Goal: Task Accomplishment & Management: Manage account settings

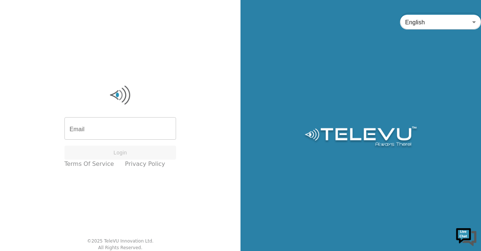
click at [120, 131] on input "Email" at bounding box center [121, 129] width 112 height 21
type input "[EMAIL_ADDRESS][DOMAIN_NAME]"
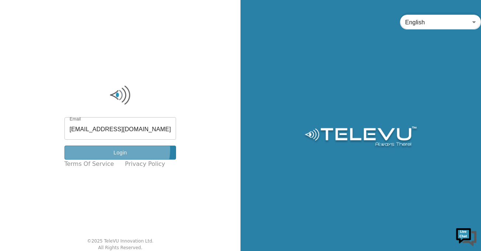
click at [117, 150] on button "Login" at bounding box center [121, 153] width 112 height 14
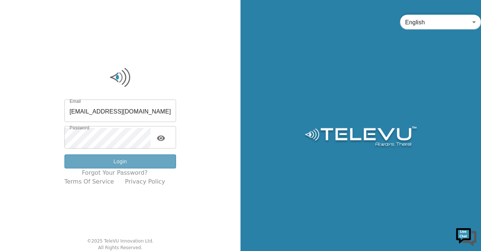
click at [143, 163] on button "Login" at bounding box center [121, 161] width 112 height 14
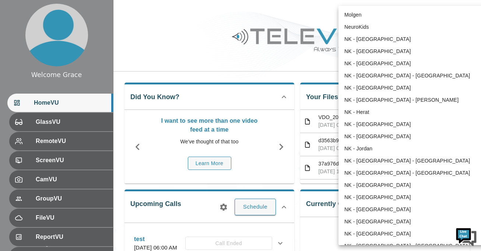
click at [384, 14] on body "Welcome Grace HomeVU GlassVU RemoteVU ScreenVU CamVU GroupVU FileVU ReportVU Ch…" at bounding box center [240, 197] width 481 height 394
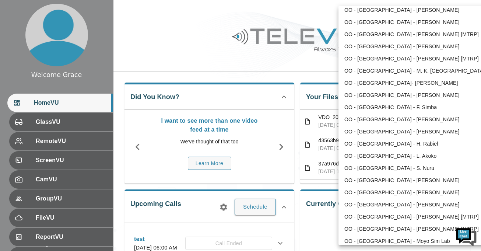
scroll to position [801, 0]
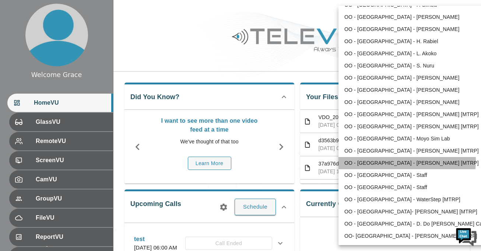
click at [390, 161] on li "OO - [GEOGRAPHIC_DATA] - [PERSON_NAME] [MTRP]" at bounding box center [415, 163] width 153 height 12
type input "163"
